Goal: Register for event/course

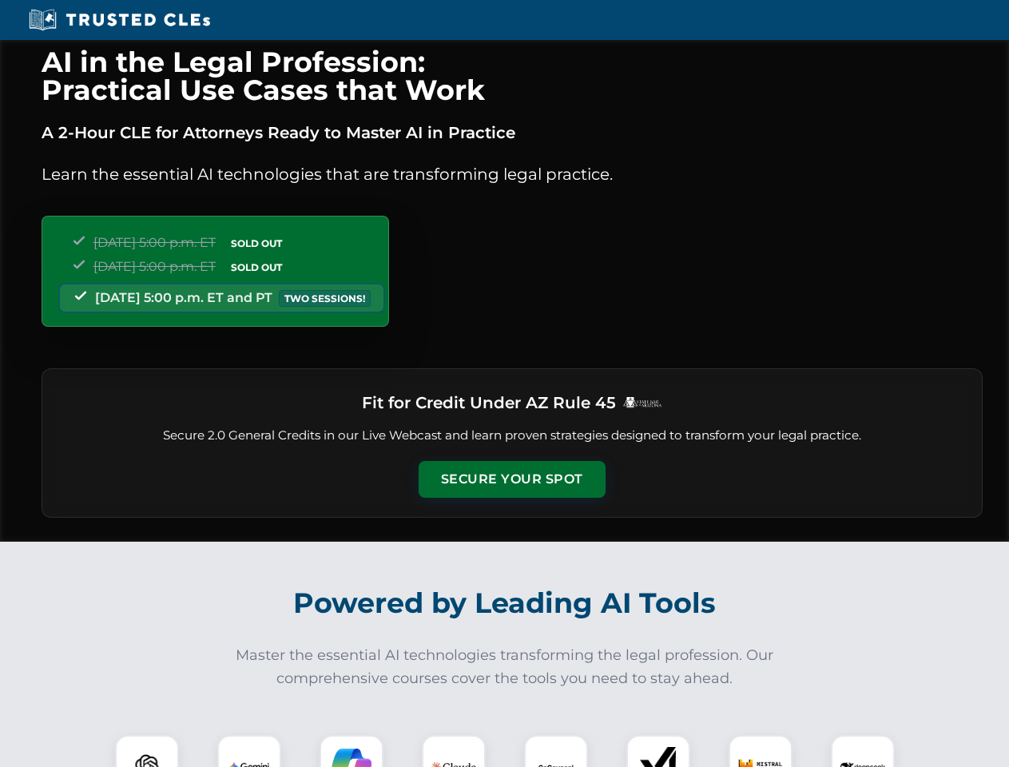
click at [511, 479] on button "Secure Your Spot" at bounding box center [512, 479] width 187 height 37
click at [147, 751] on img at bounding box center [147, 767] width 46 height 46
click at [249, 751] on img at bounding box center [249, 767] width 40 height 40
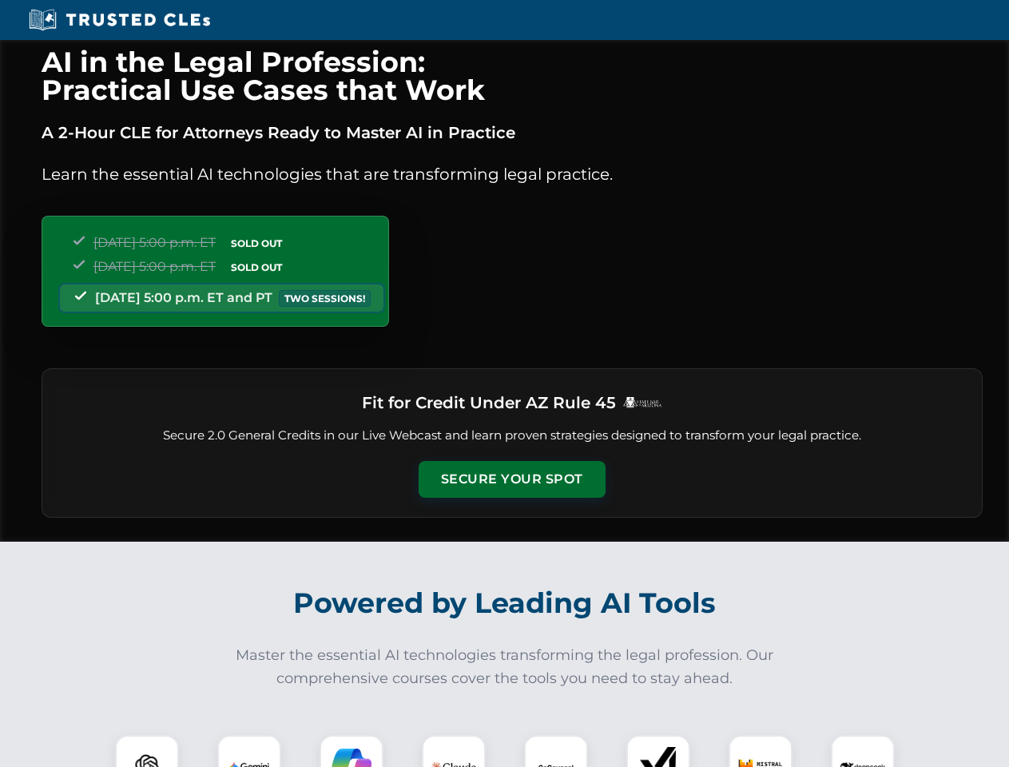
scroll to position [1373, 0]
